Goal: Task Accomplishment & Management: Use online tool/utility

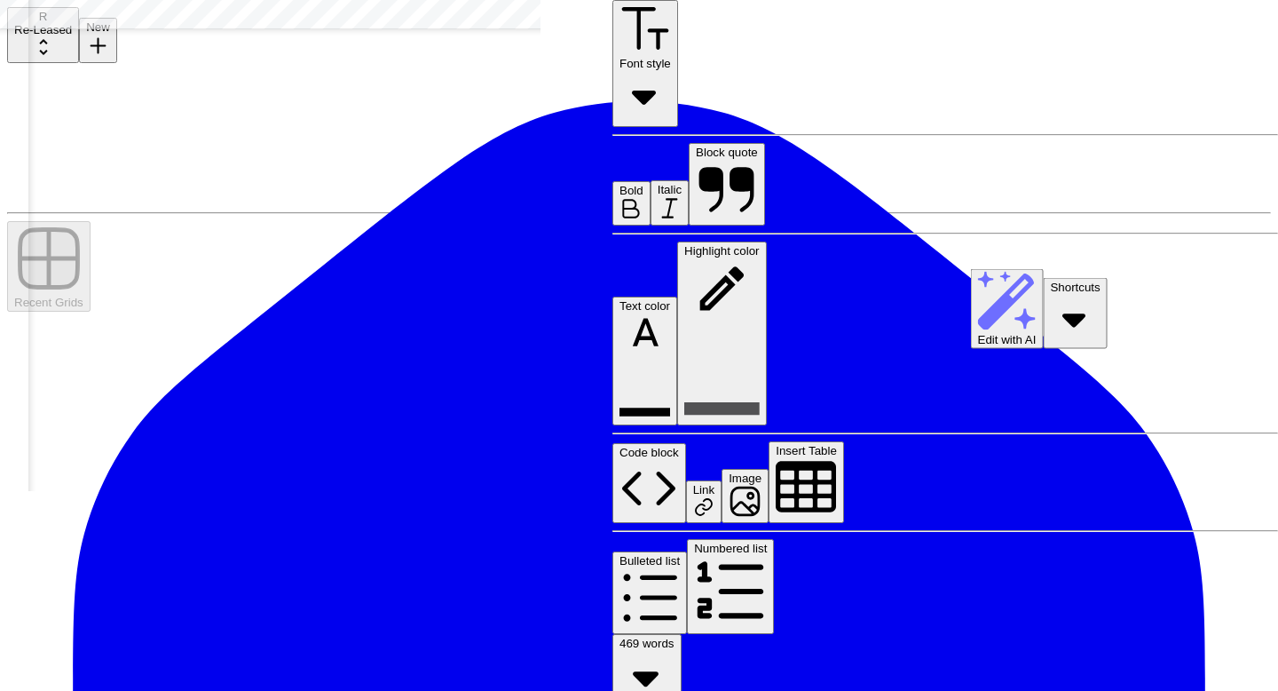
scroll to position [1387, 1347]
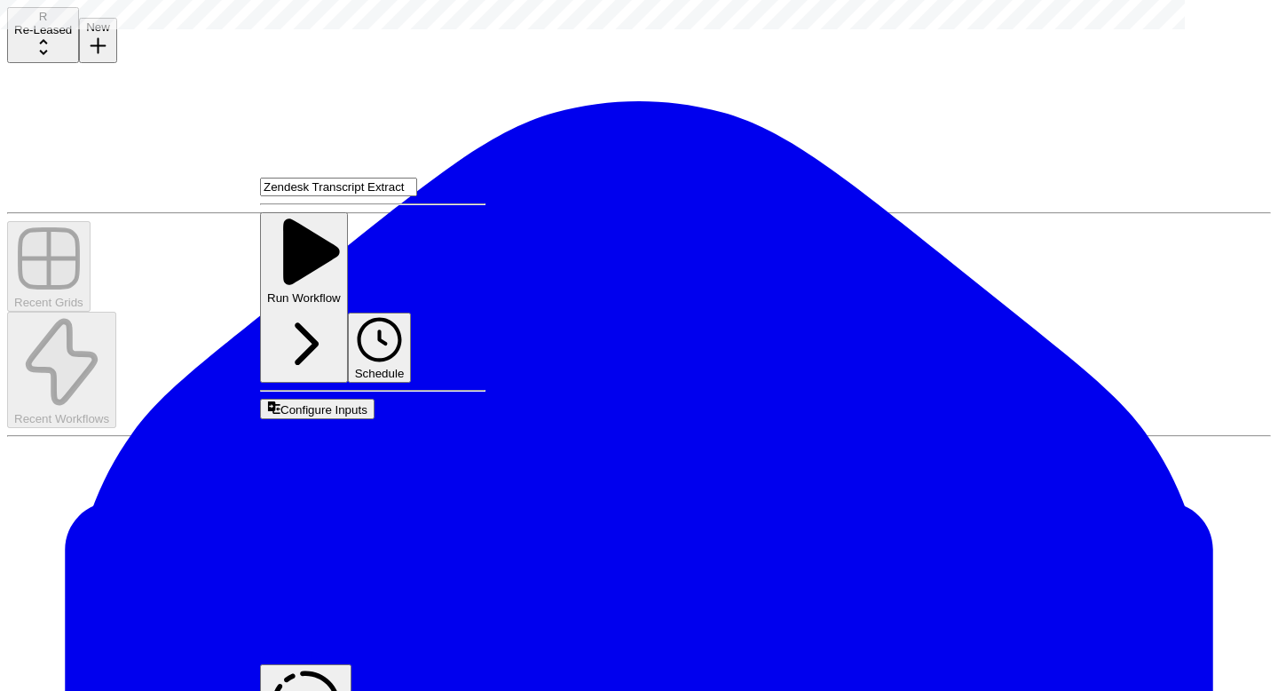
click at [342, 648] on span "Edit Workflow" at bounding box center [302, 655] width 84 height 15
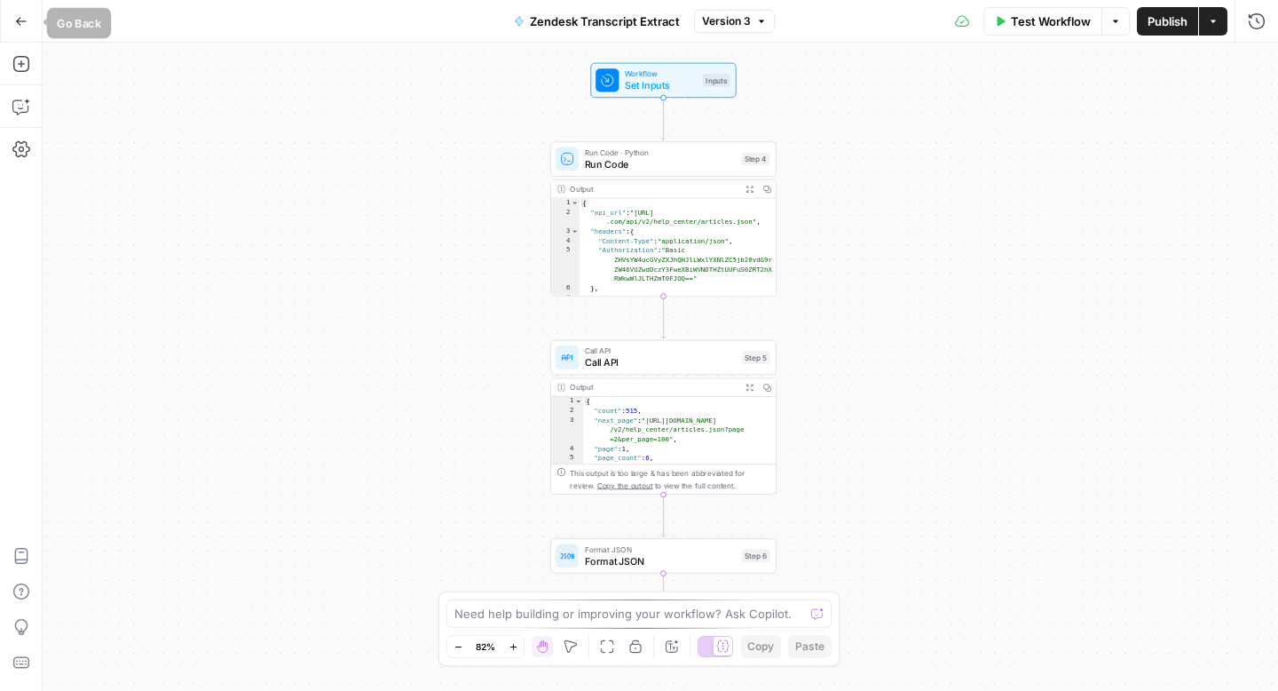
click at [18, 12] on button "Go Back" at bounding box center [21, 21] width 32 height 32
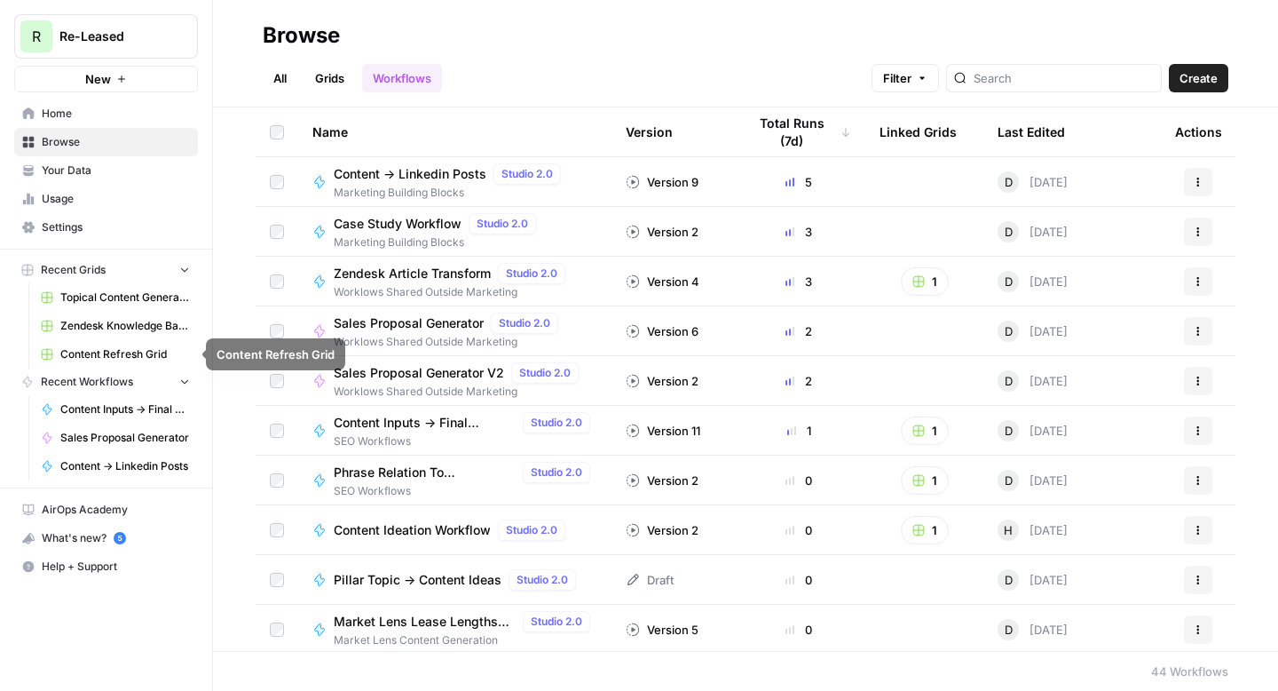
click at [123, 329] on span "Zendesk Knowledge Base Update" at bounding box center [125, 326] width 130 height 16
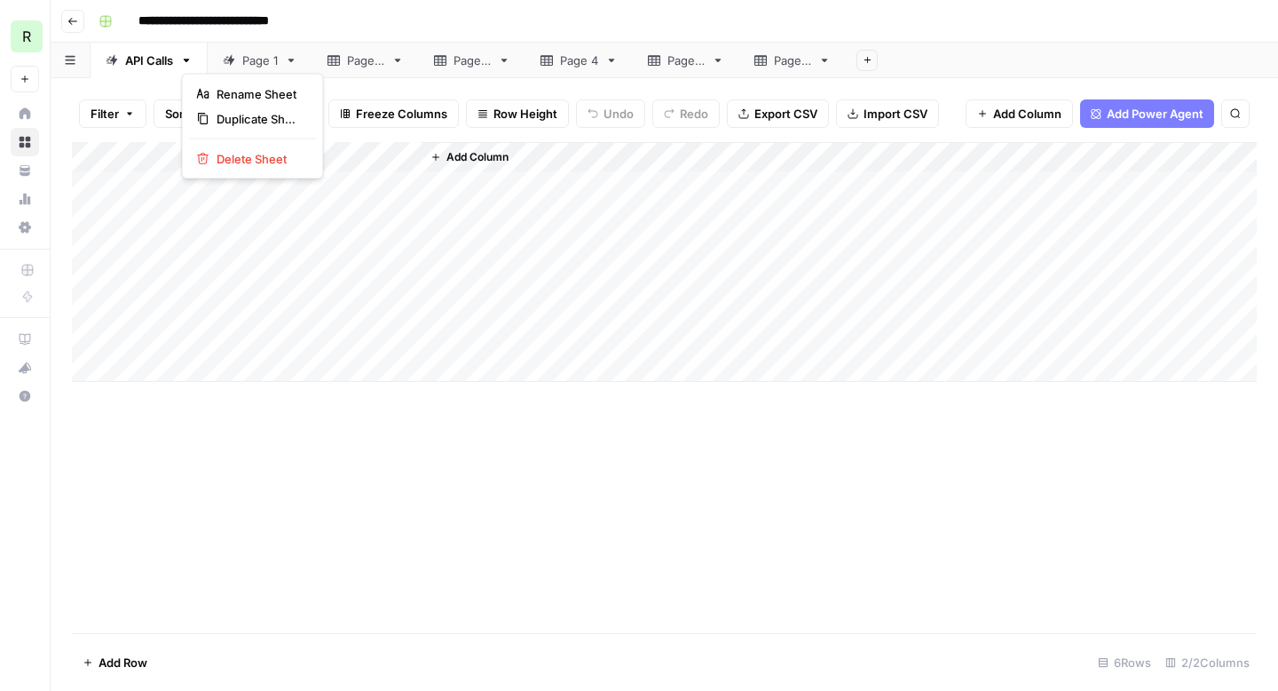
click at [190, 62] on icon "button" at bounding box center [186, 60] width 12 height 12
click at [282, 64] on link "Page 1" at bounding box center [260, 61] width 105 height 36
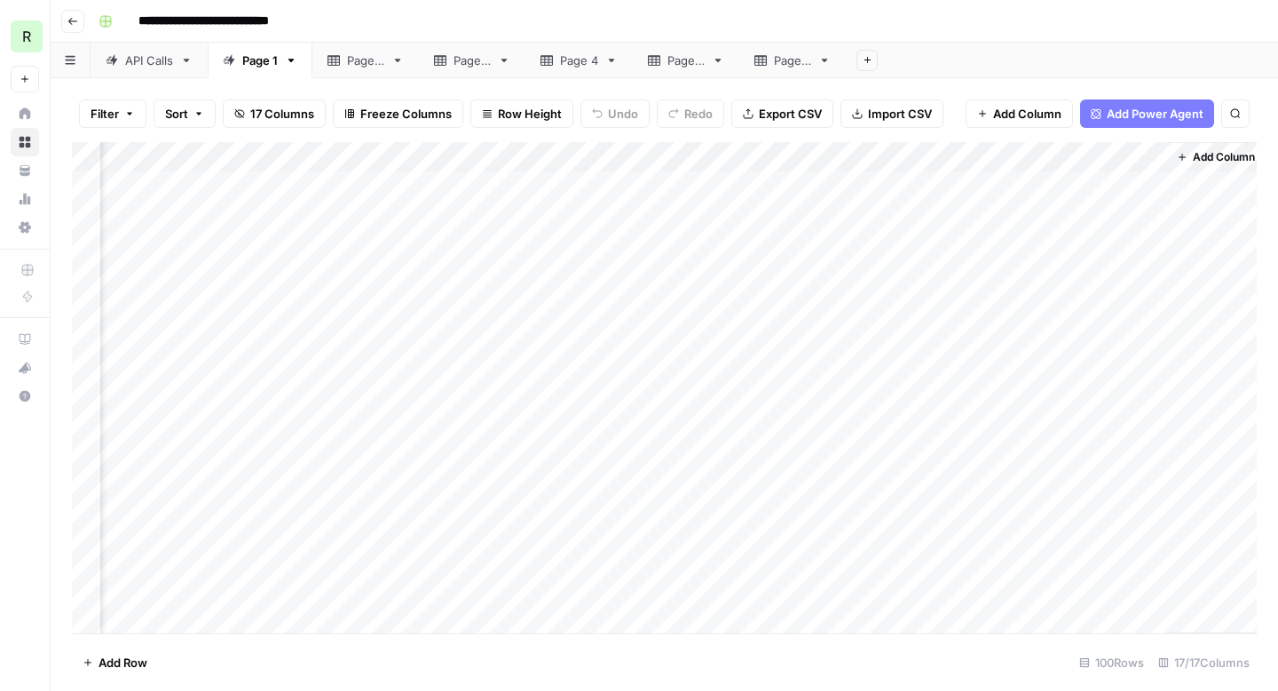
scroll to position [0, 1696]
click at [640, 157] on div "Add Column" at bounding box center [664, 387] width 1185 height 491
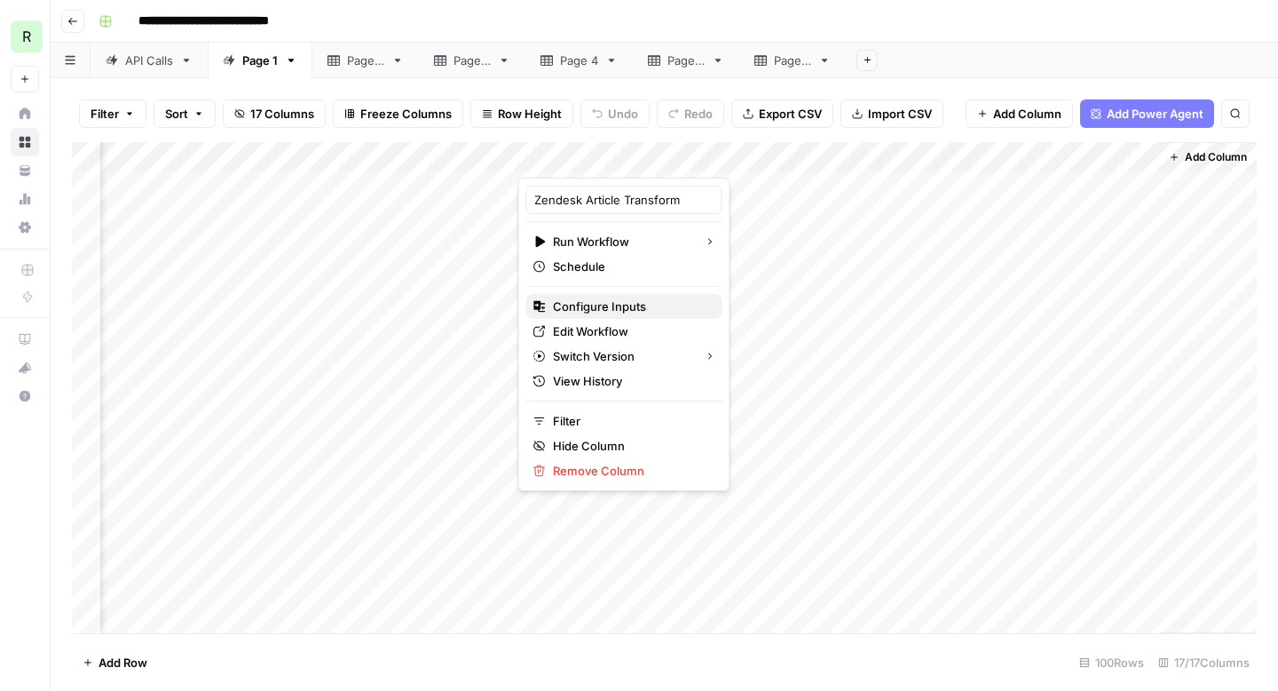
click at [631, 304] on span "Configure Inputs" at bounding box center [630, 306] width 155 height 18
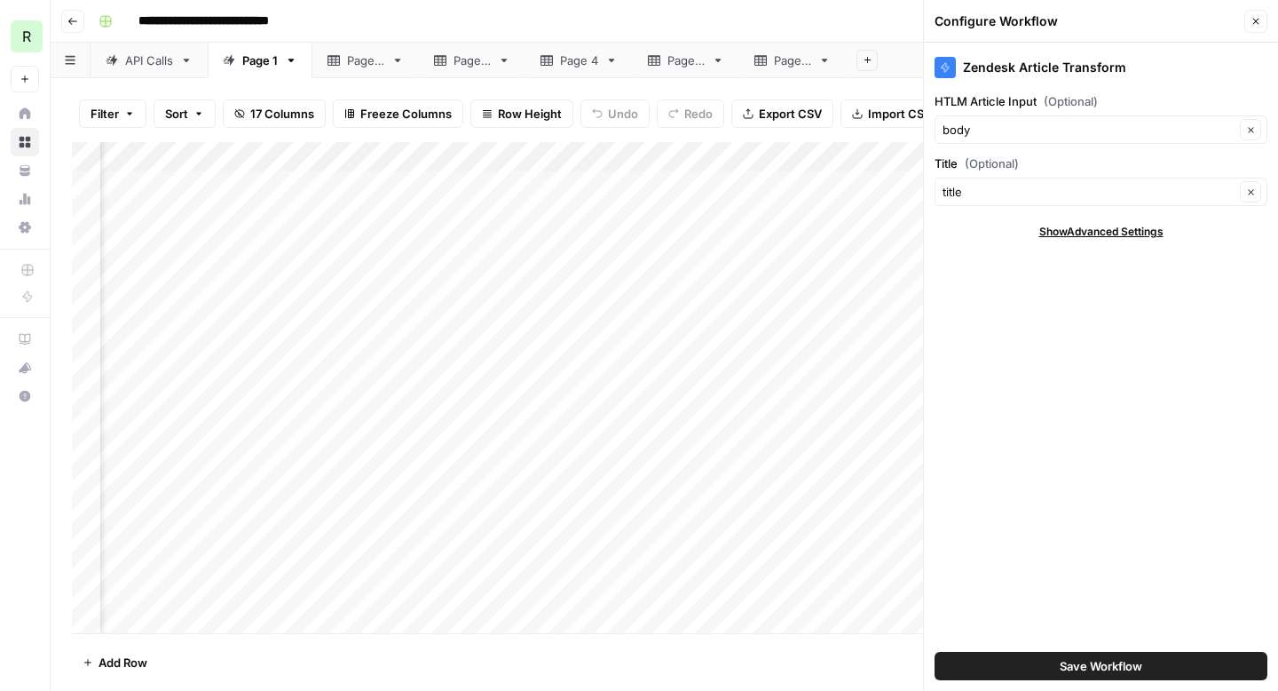
click at [1057, 226] on span "Show Advanced Settings" at bounding box center [1102, 232] width 124 height 16
click at [861, 17] on div "**********" at bounding box center [675, 21] width 1169 height 28
click at [642, 158] on div "Add Column" at bounding box center [664, 387] width 1185 height 491
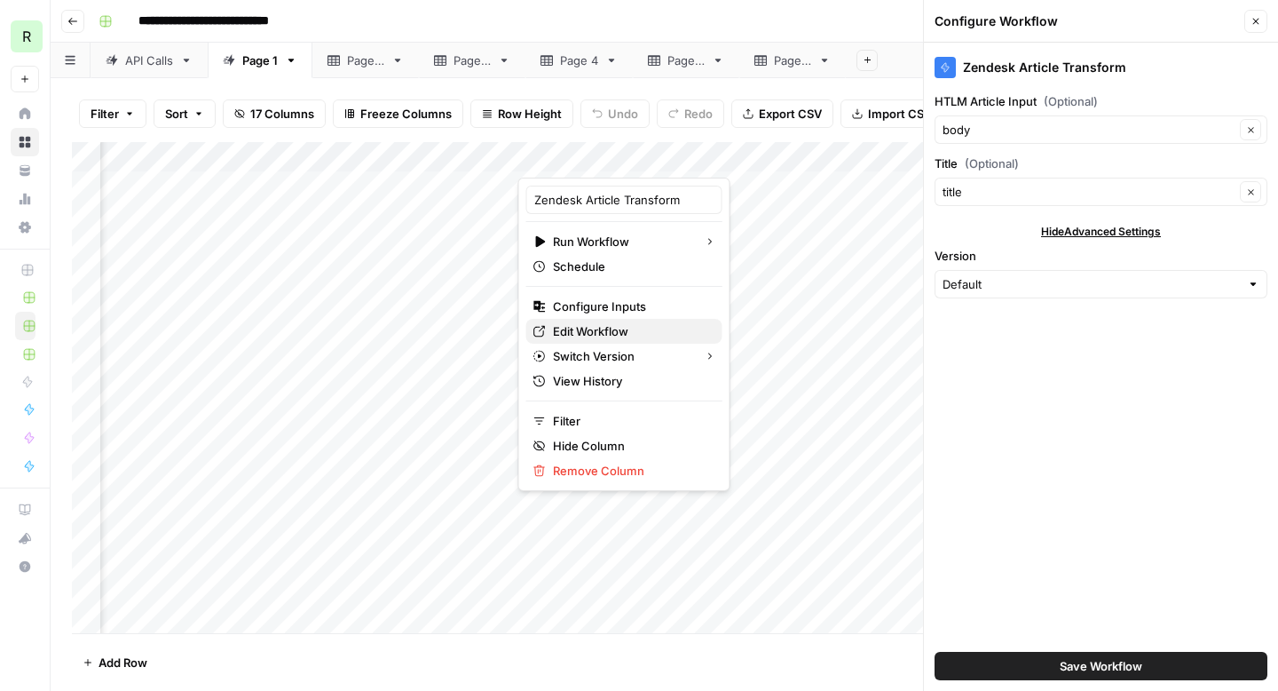
click at [610, 322] on span "Edit Workflow" at bounding box center [630, 331] width 155 height 18
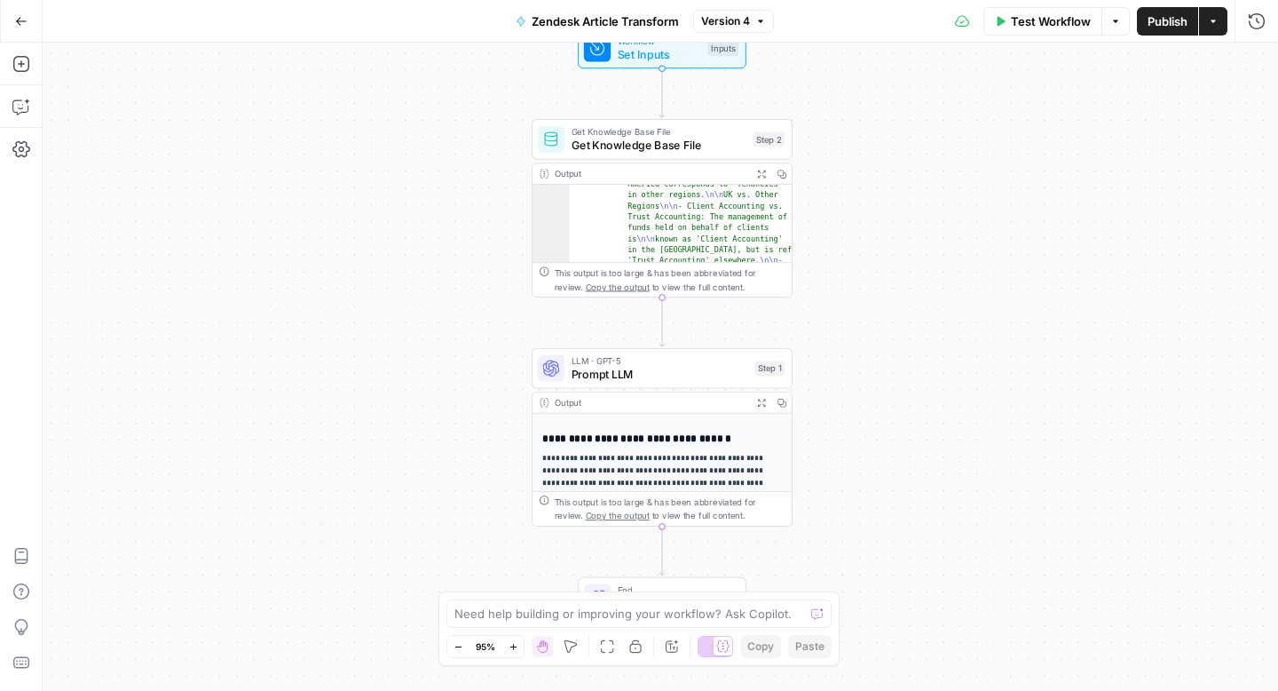
scroll to position [138, 0]
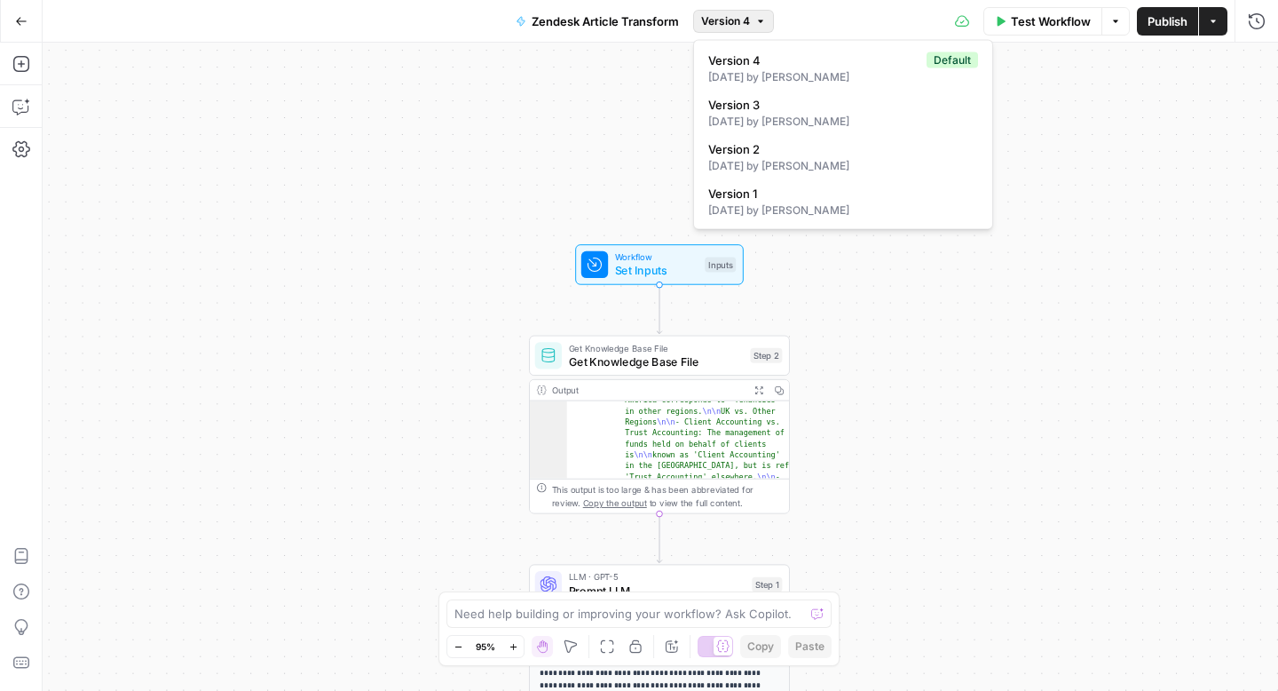
click at [763, 19] on icon "button" at bounding box center [761, 21] width 11 height 11
click at [827, 22] on div "Test Workflow Options Publish Actions Run History" at bounding box center [1026, 21] width 505 height 42
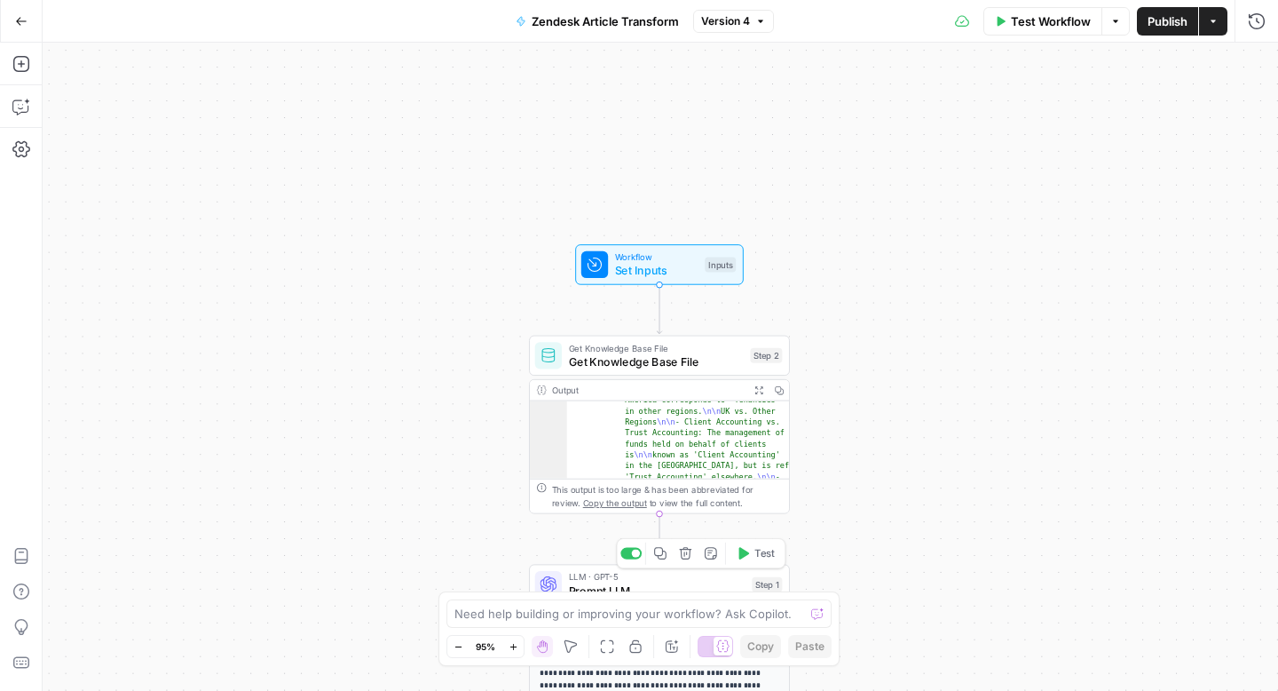
click at [684, 588] on span "Prompt LLM" at bounding box center [657, 590] width 177 height 17
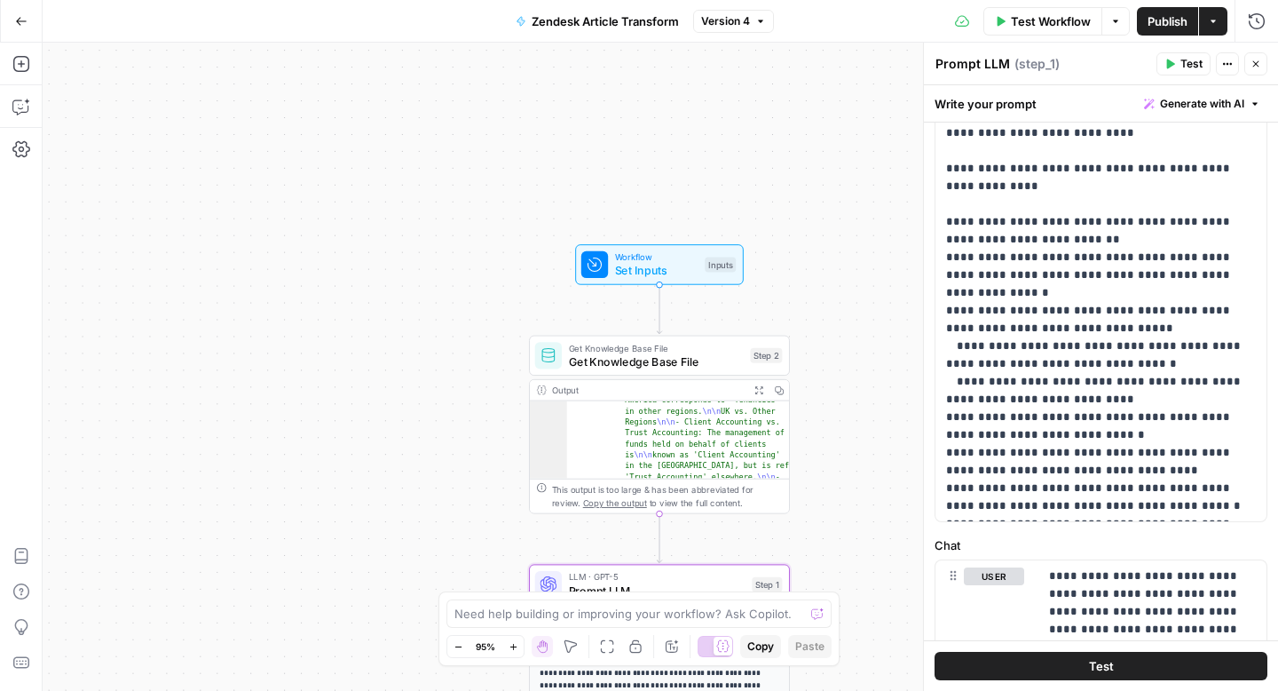
scroll to position [406, 0]
